Goal: Information Seeking & Learning: Learn about a topic

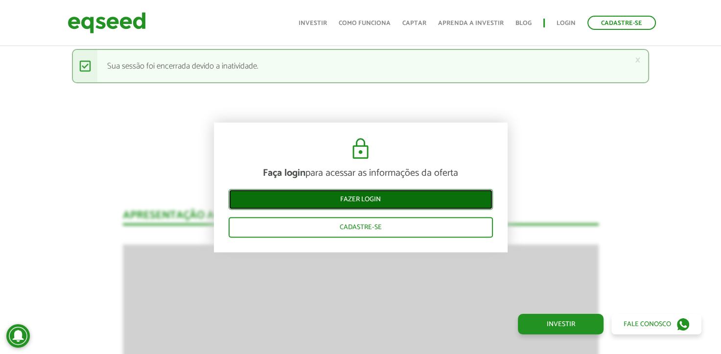
click at [362, 201] on link "Fazer login" at bounding box center [360, 199] width 264 height 21
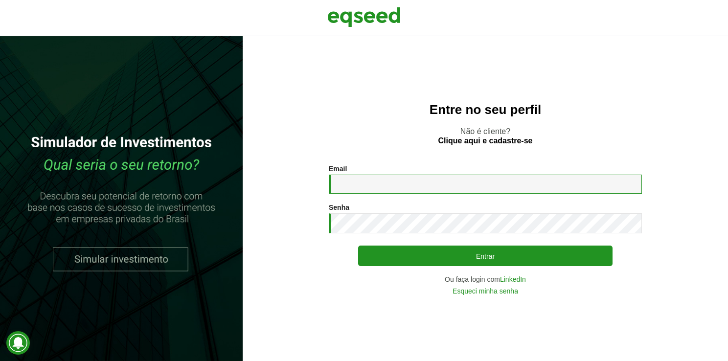
click at [399, 193] on input "Email *" at bounding box center [485, 184] width 313 height 19
type input "**********"
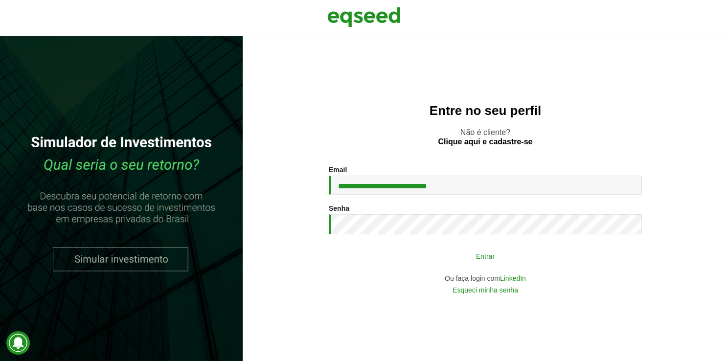
click at [511, 254] on button "Entrar" at bounding box center [485, 256] width 254 height 19
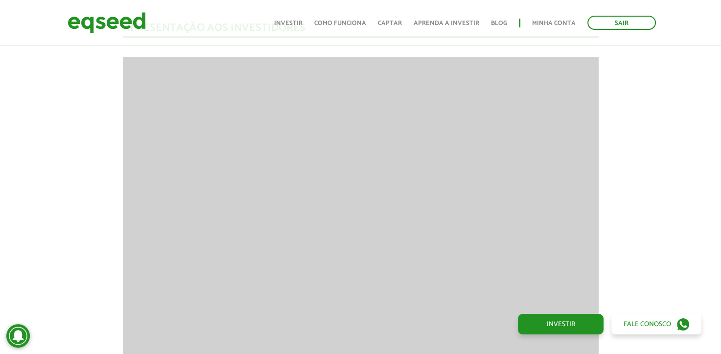
scroll to position [1272, 0]
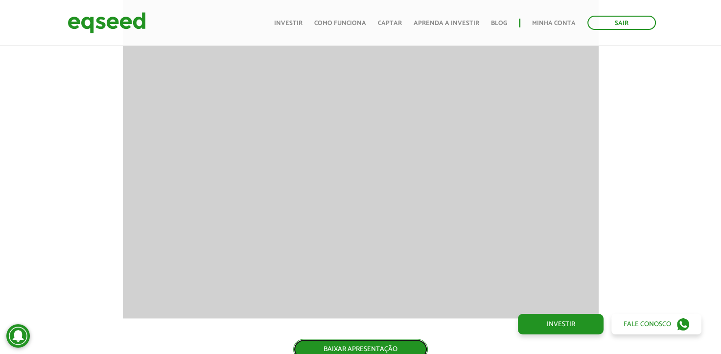
click at [376, 346] on link "BAIXAR APRESENTAÇÃO" at bounding box center [360, 349] width 135 height 21
click at [544, 25] on link "Minha conta" at bounding box center [554, 23] width 44 height 6
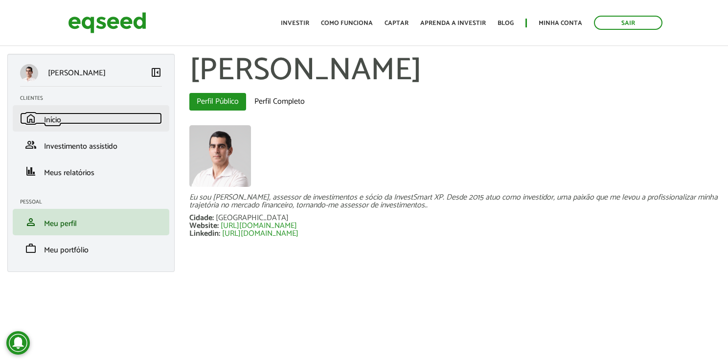
click at [47, 121] on span "Início" at bounding box center [52, 120] width 17 height 13
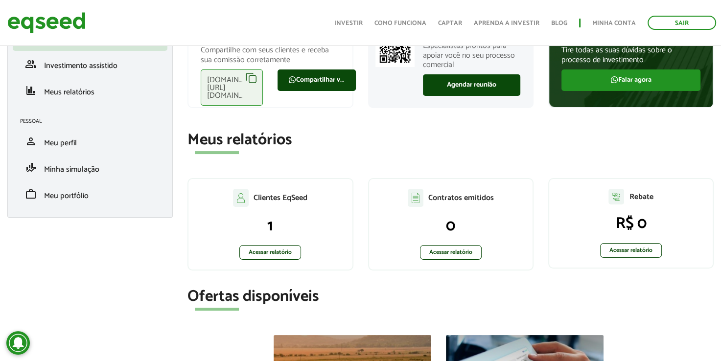
scroll to position [98, 0]
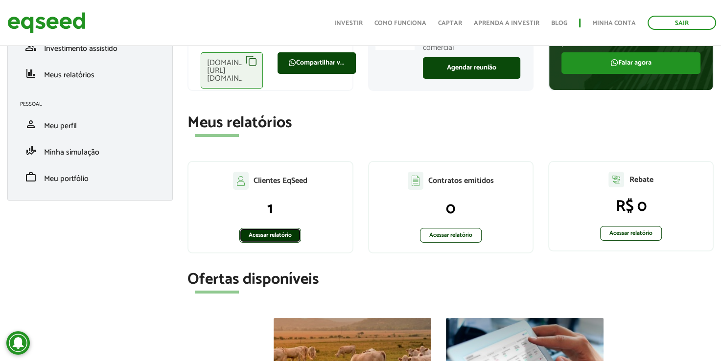
click at [281, 234] on link "Acessar relatório" at bounding box center [270, 235] width 62 height 15
